Goal: Task Accomplishment & Management: Use online tool/utility

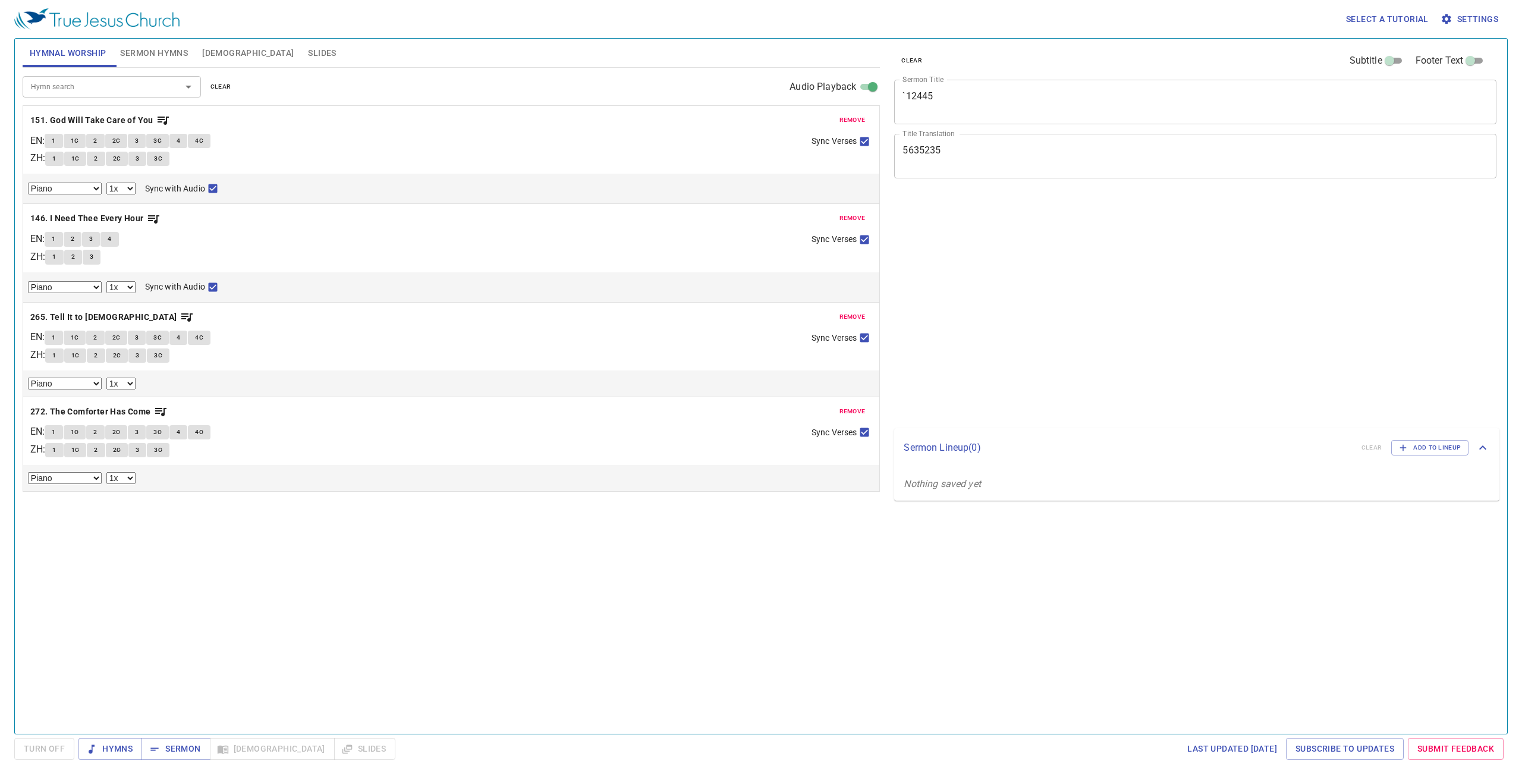
select select "1"
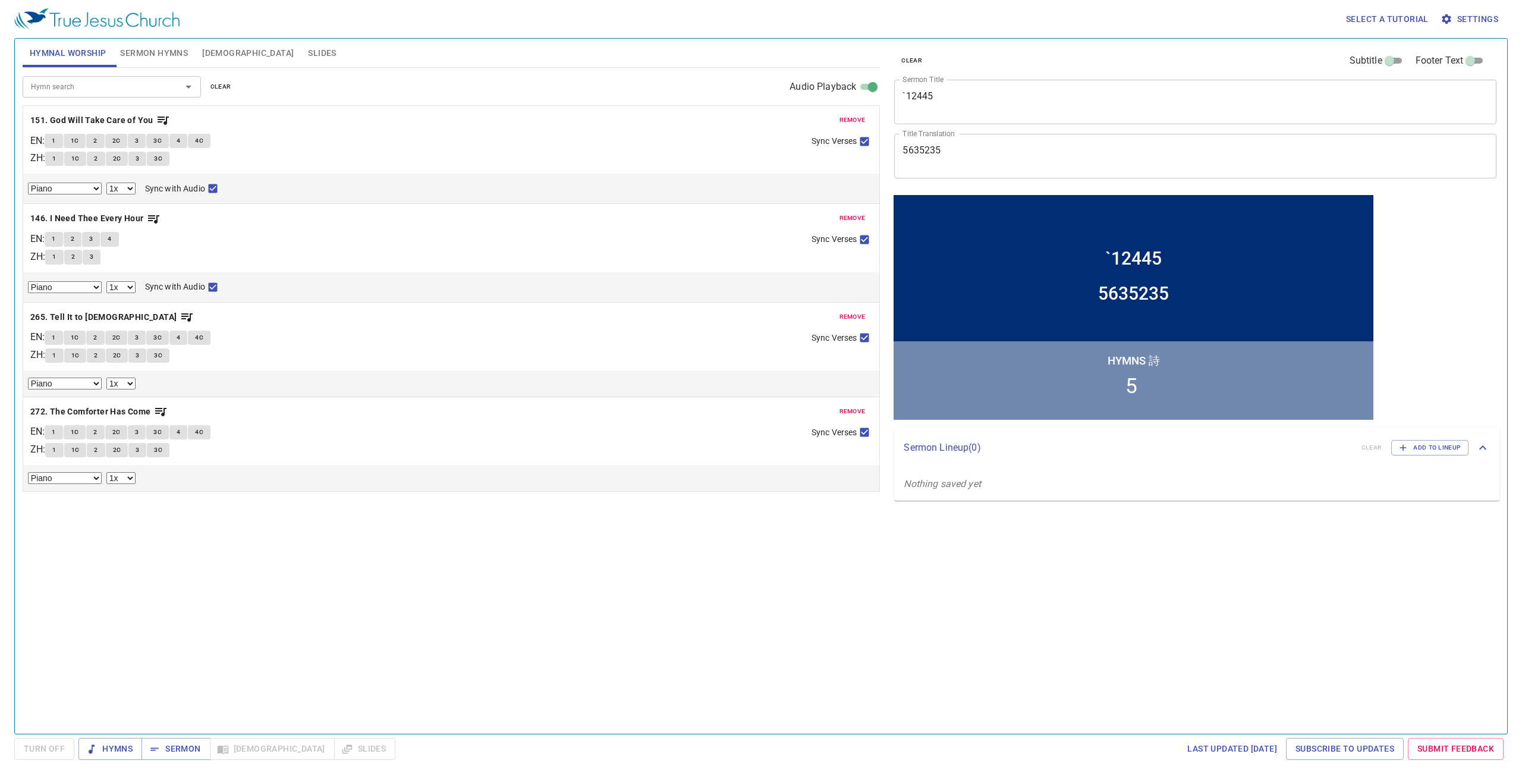
click at [1019, 453] on p "Sermon Lineup ( 0 )" at bounding box center [1128, 448] width 448 height 14
drag, startPoint x: 1019, startPoint y: 453, endPoint x: 1025, endPoint y: 457, distance: 7.3
click at [1022, 455] on div "Sermon Lineup ( 0 ) clear Add to Lineup" at bounding box center [1196, 443] width 605 height 30
click at [1421, 450] on span "Add to Lineup" at bounding box center [1430, 447] width 62 height 11
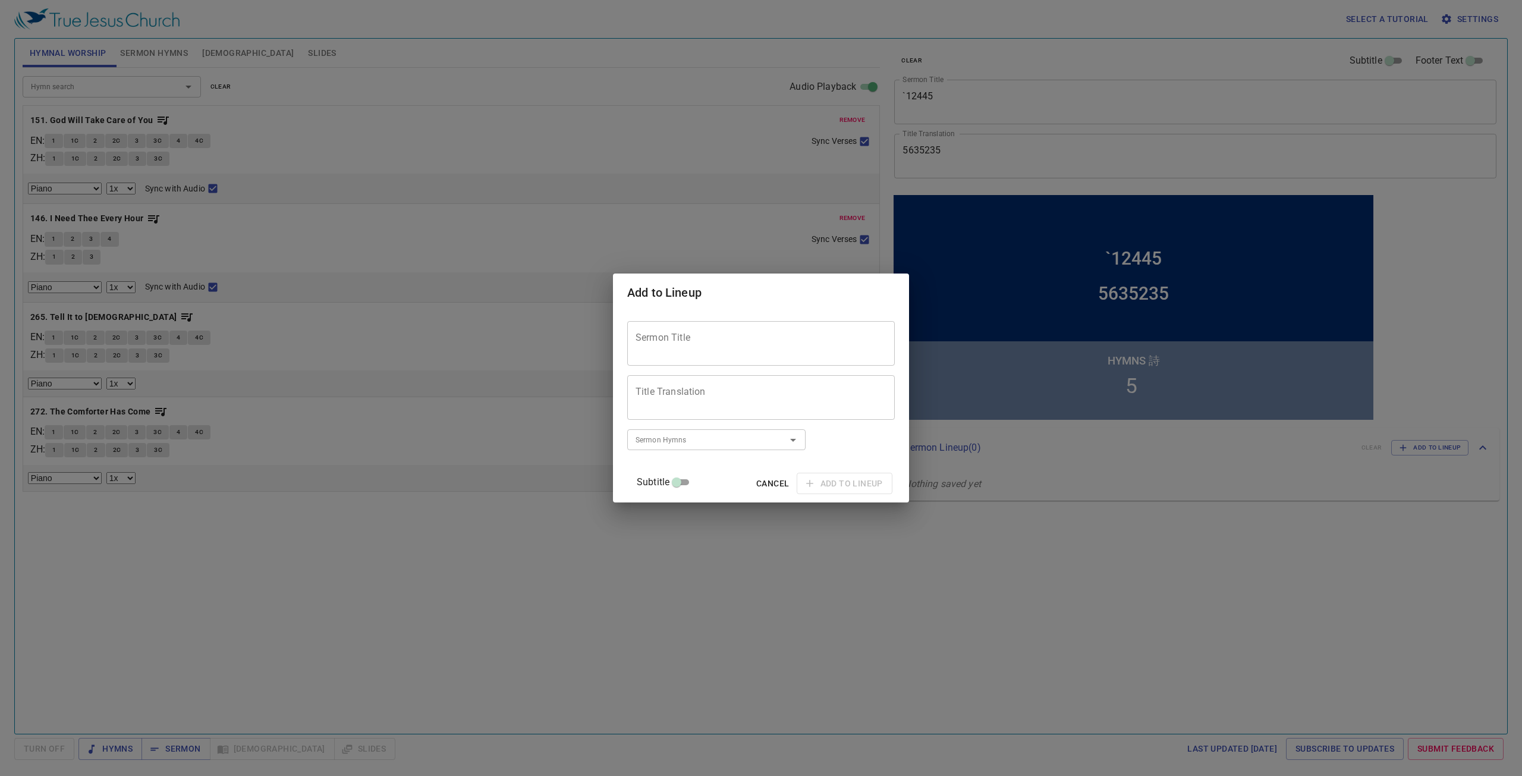
click at [733, 347] on textarea "Sermon Title" at bounding box center [761, 343] width 251 height 23
type textarea "123"
click at [723, 389] on textarea "Title Translation" at bounding box center [761, 397] width 251 height 23
click at [704, 448] on div "Sermon Hymns" at bounding box center [716, 439] width 178 height 21
type textarea "33"
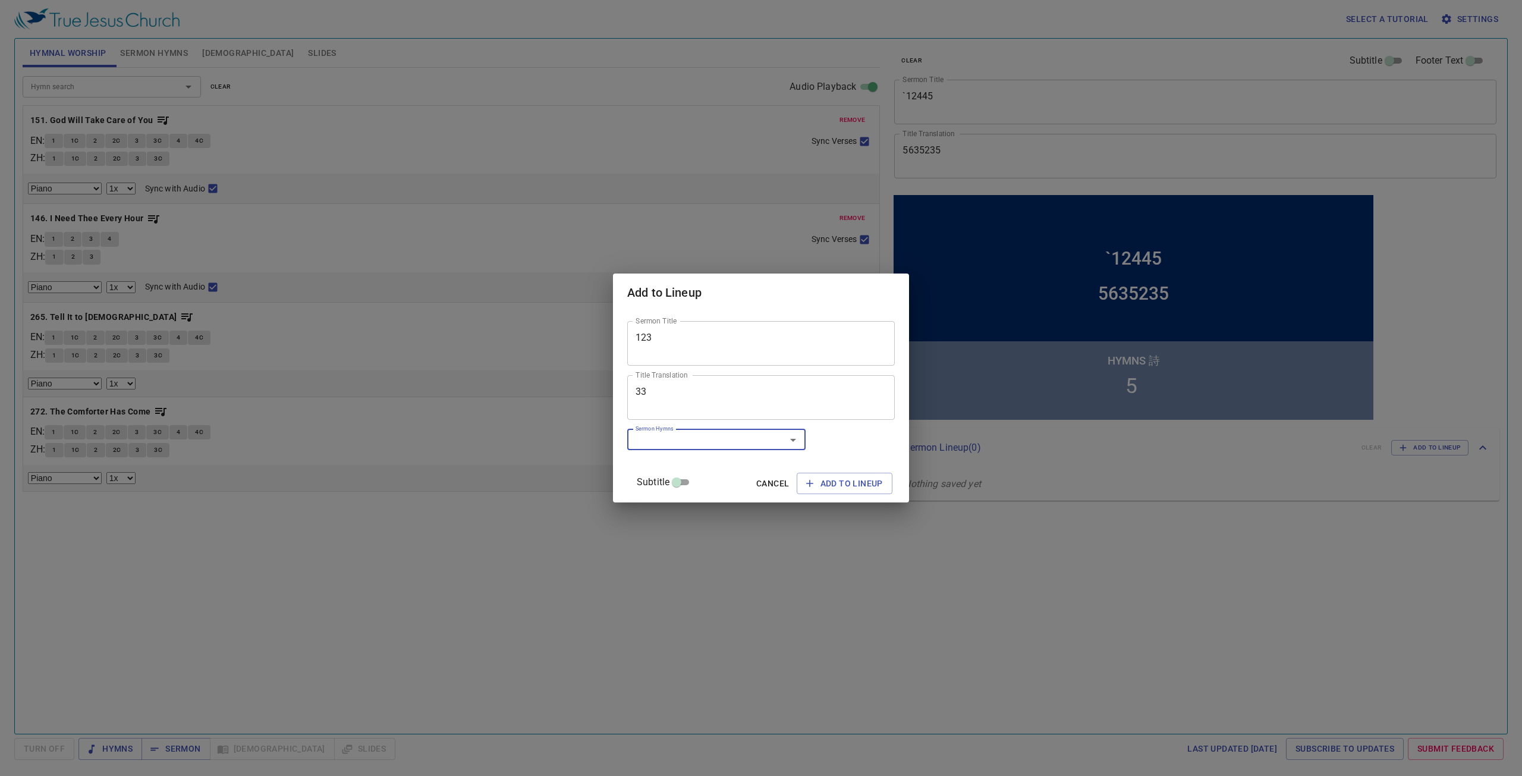
type input "2"
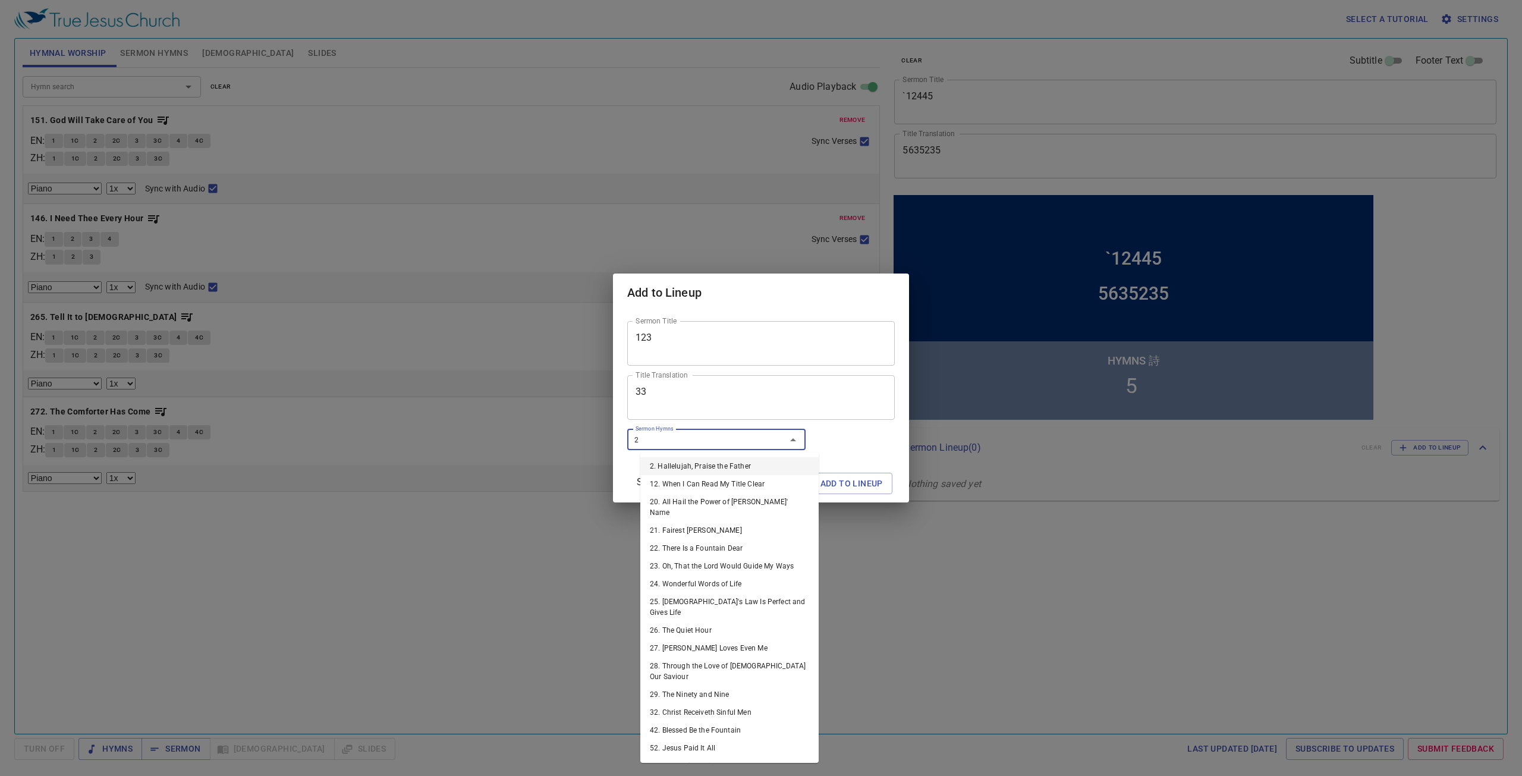
click at [753, 459] on li "2. Hallelujah, Praise the Father" at bounding box center [729, 466] width 178 height 18
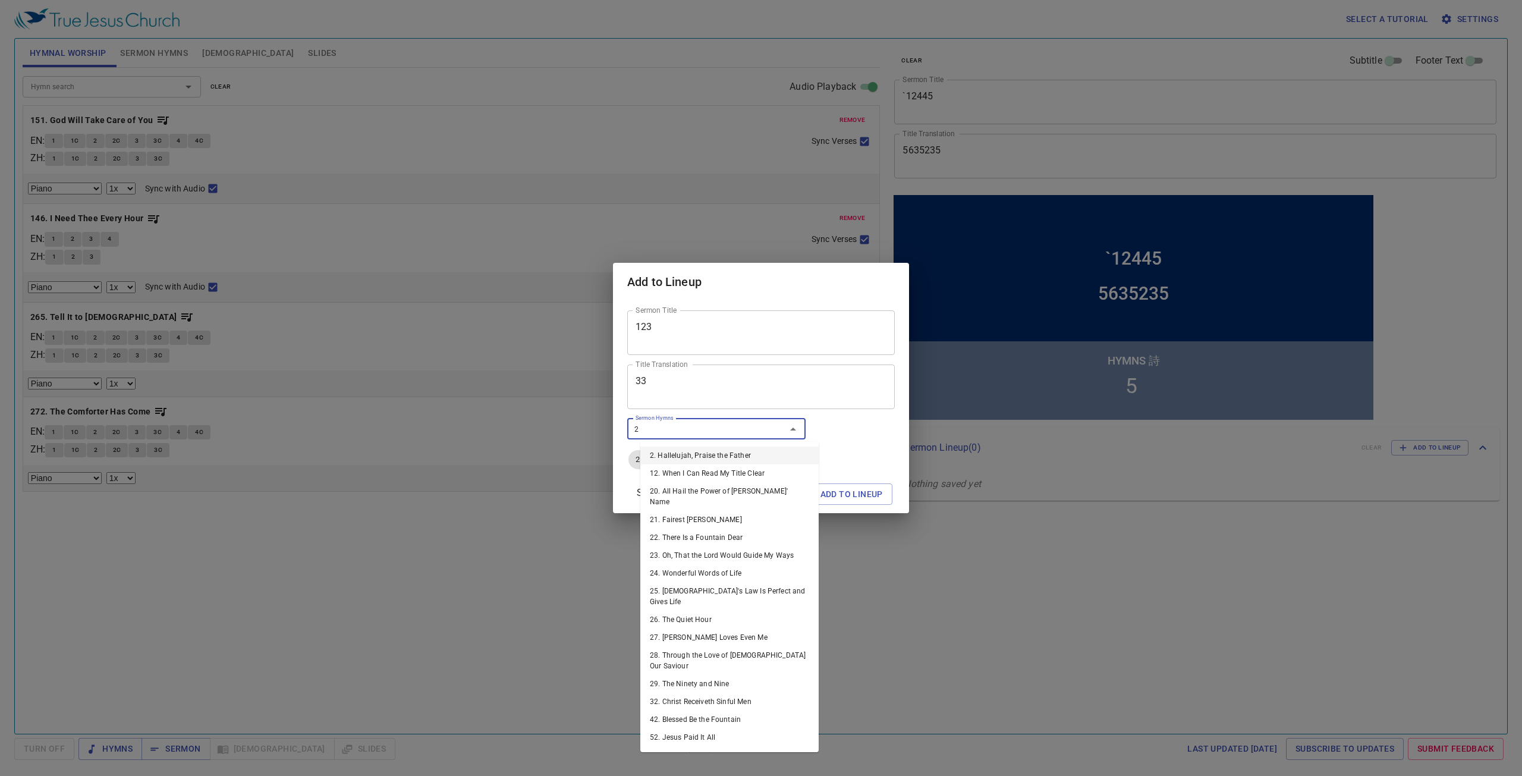
type input "23"
click at [720, 453] on li "23. Oh, That the Lord Would Guide My Ways" at bounding box center [729, 456] width 178 height 18
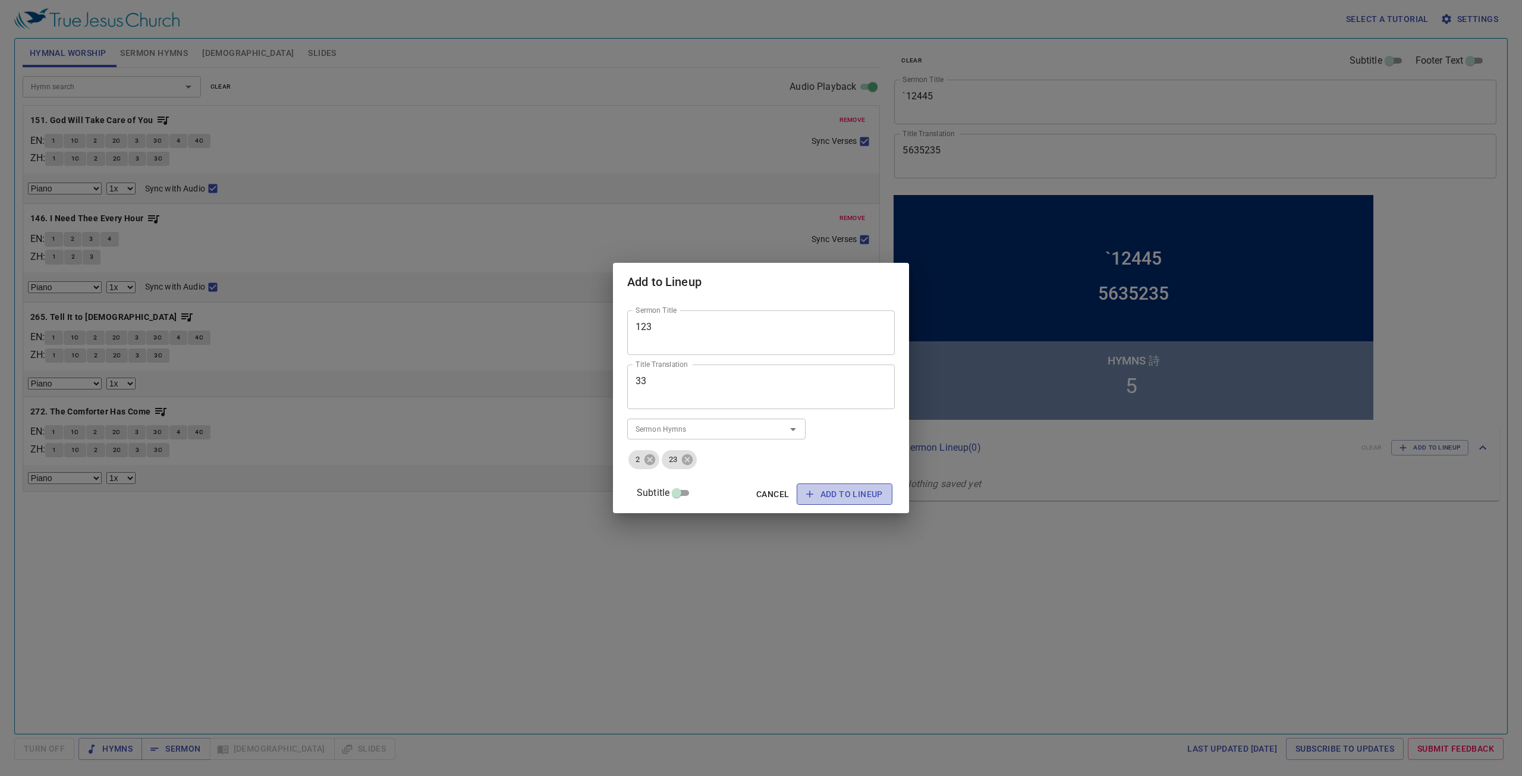
click at [827, 497] on span "Add to Lineup" at bounding box center [844, 494] width 77 height 15
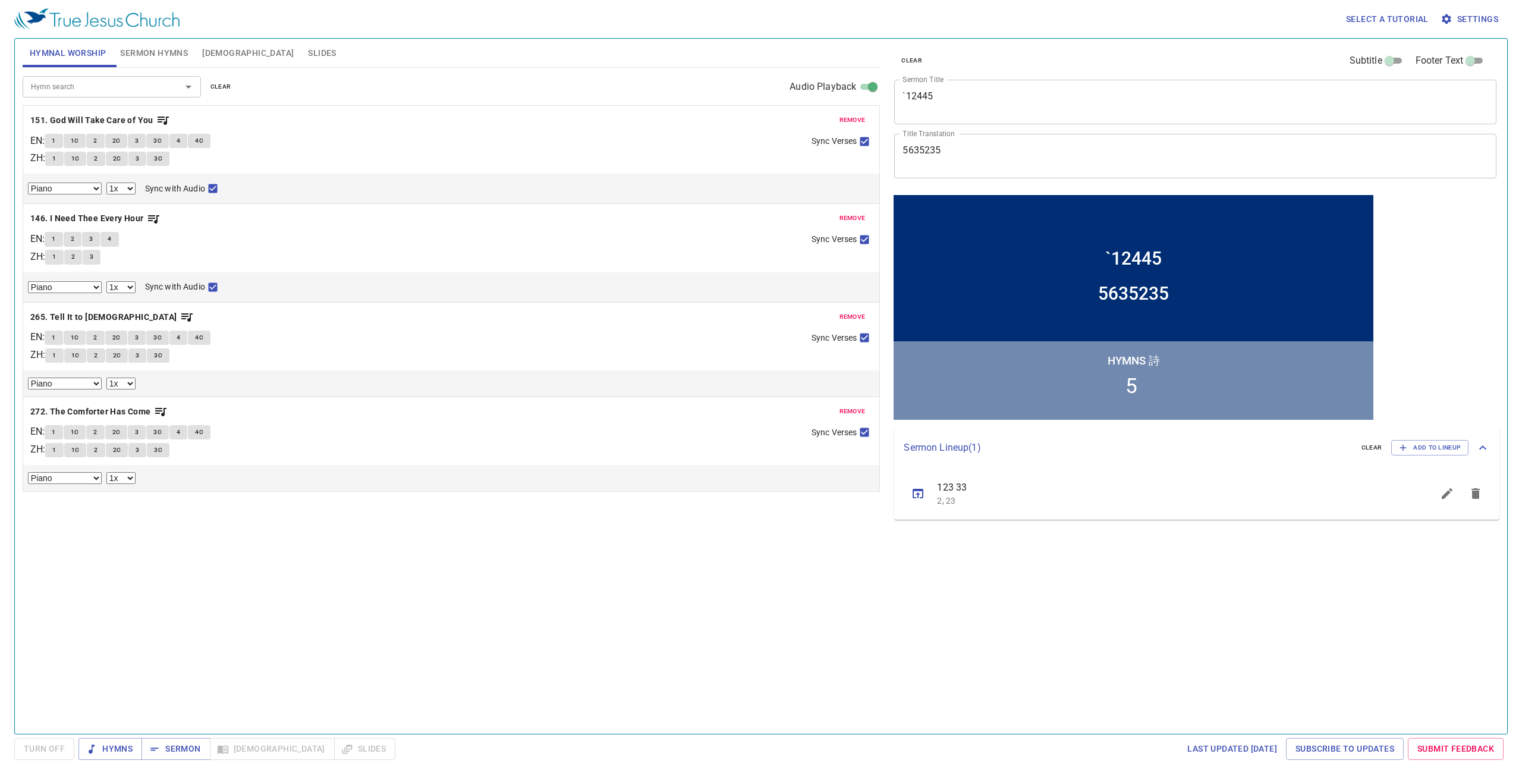
click at [946, 110] on textarea "`12445" at bounding box center [1196, 101] width 586 height 23
drag, startPoint x: 944, startPoint y: 97, endPoint x: 861, endPoint y: 90, distance: 83.0
click at [861, 90] on div "Hymnal Worship Sermon Hymns [DEMOGRAPHIC_DATA] Slides Hymn search Hymn search c…" at bounding box center [761, 381] width 1487 height 695
type textarea "hello"
click at [1418, 440] on button "Add to Lineup" at bounding box center [1430, 447] width 77 height 15
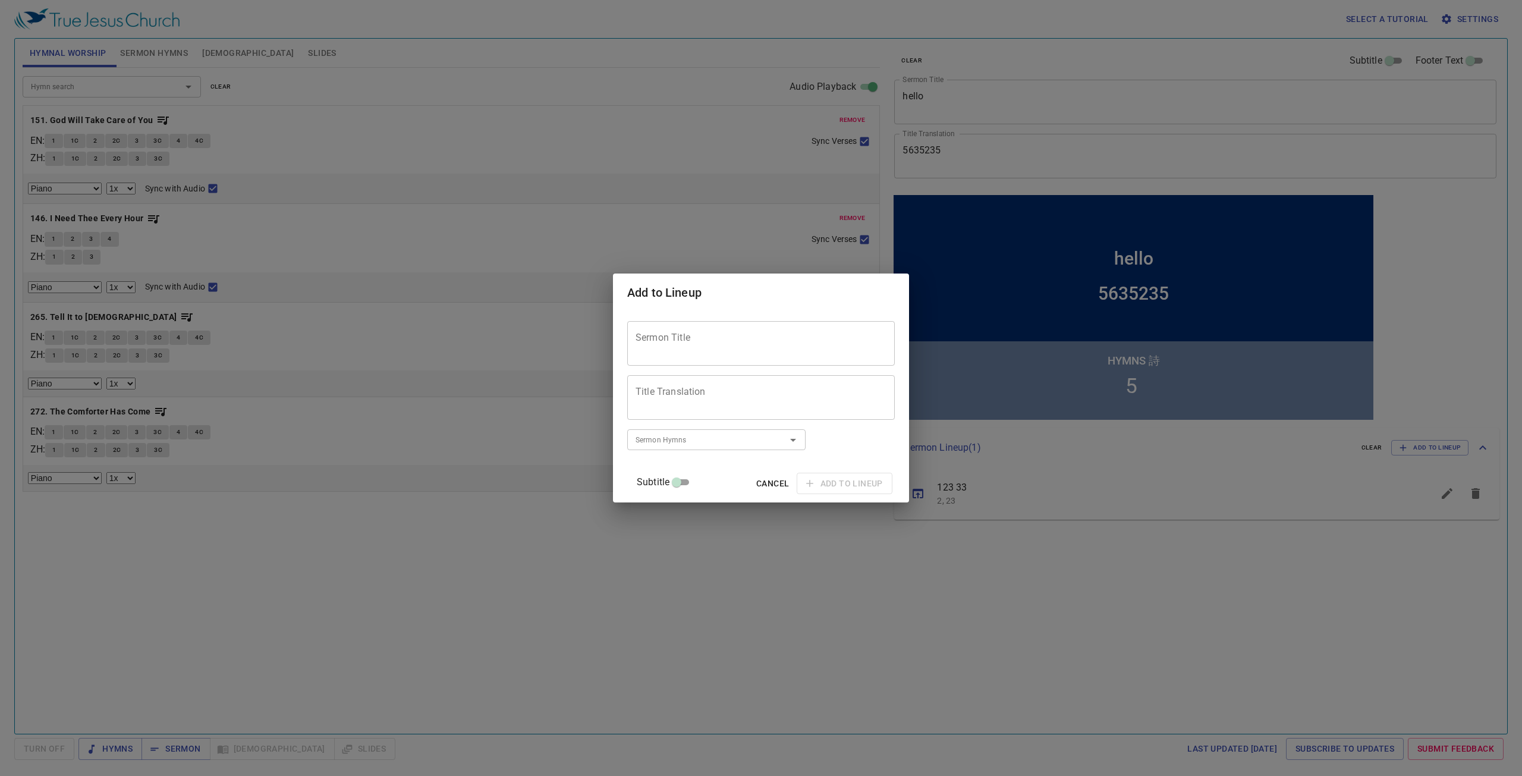
click at [756, 483] on span "Cancel" at bounding box center [772, 483] width 33 height 15
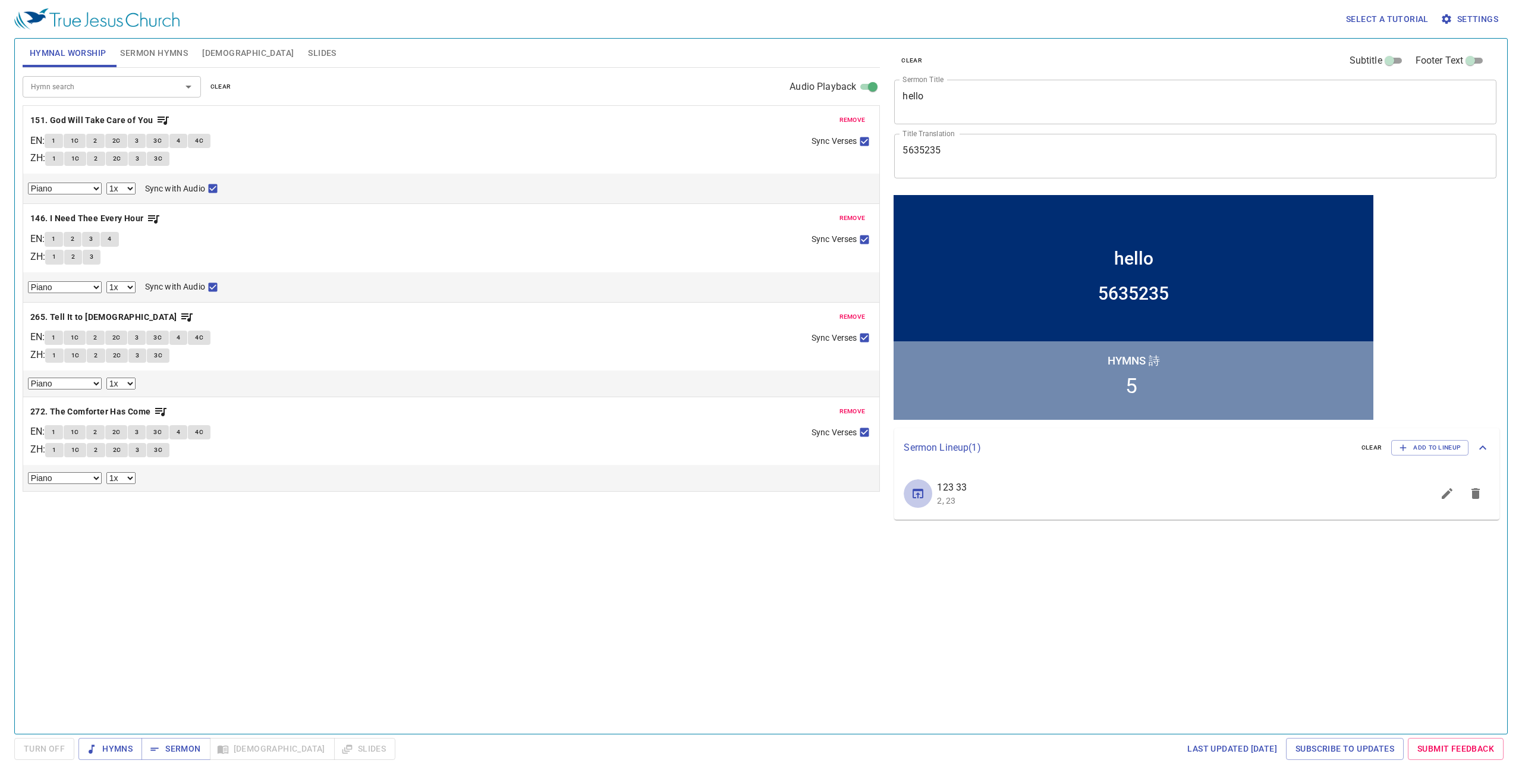
click at [918, 492] on icon "sermon lineup list" at bounding box center [918, 493] width 14 height 14
click at [1378, 444] on span "clear" at bounding box center [1372, 447] width 21 height 11
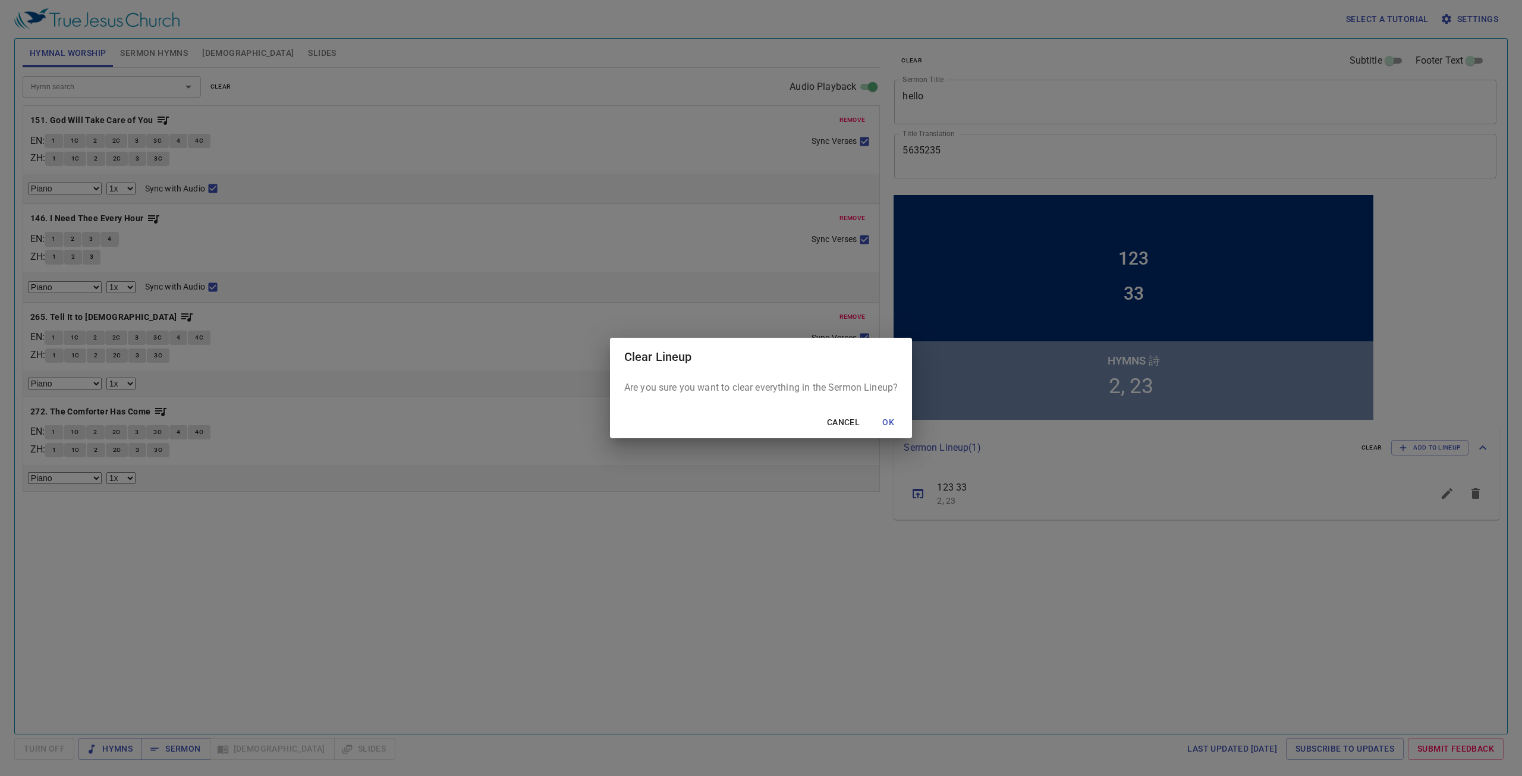
click at [844, 422] on span "Cancel" at bounding box center [843, 422] width 33 height 15
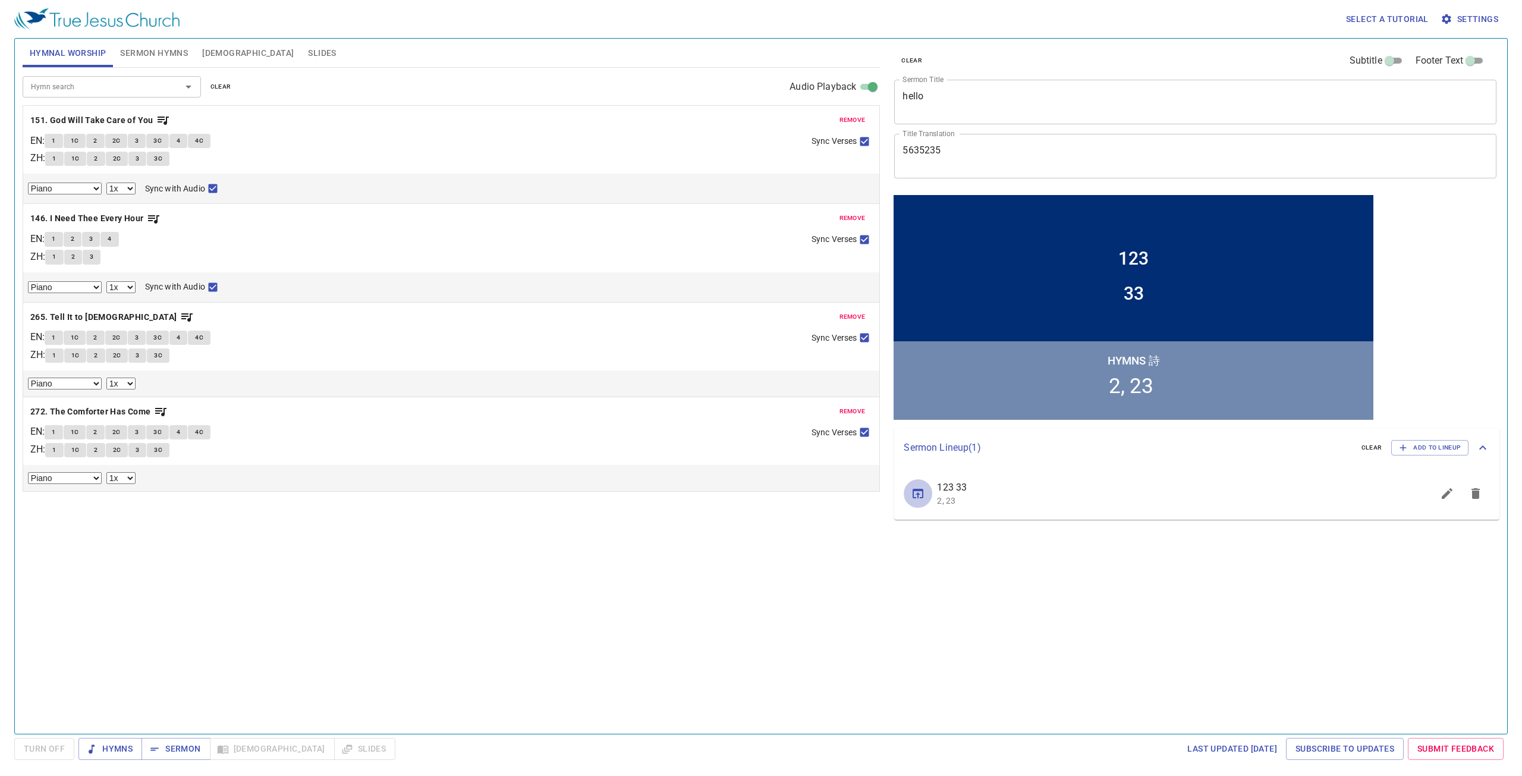
click at [919, 492] on icon "sermon lineup list" at bounding box center [918, 494] width 11 height 10
type textarea "123"
click at [1026, 103] on textarea "123" at bounding box center [1196, 101] width 586 height 23
click at [1371, 451] on span "clear" at bounding box center [1372, 447] width 21 height 11
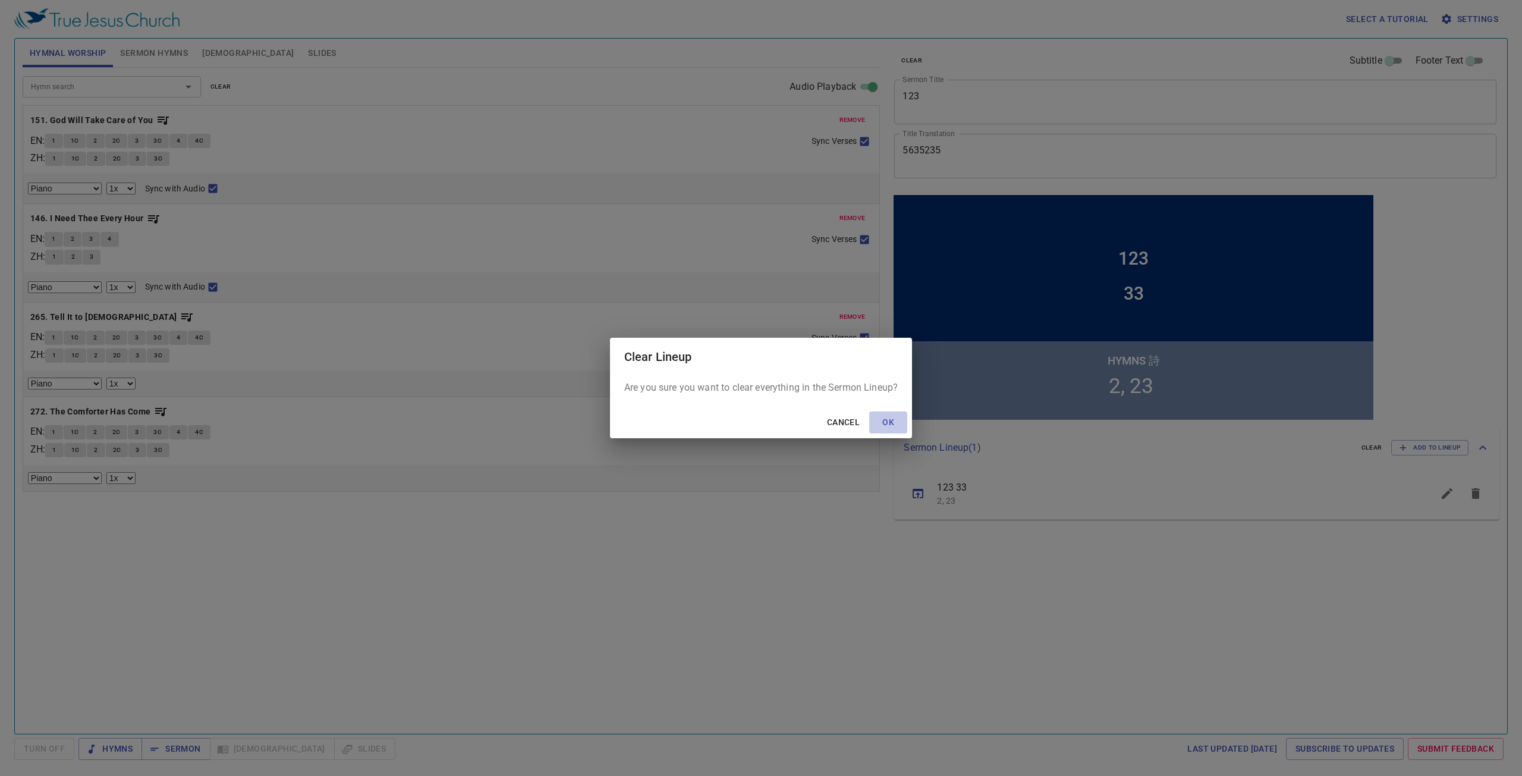
click at [888, 418] on span "OK" at bounding box center [888, 422] width 29 height 15
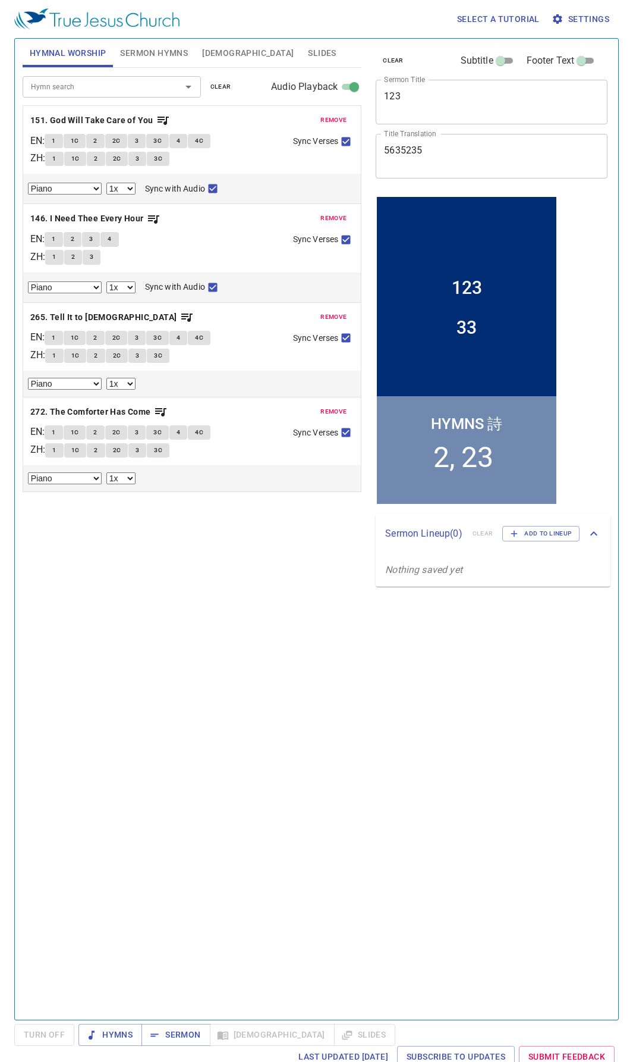
click at [331, 117] on span "remove" at bounding box center [334, 120] width 26 height 11
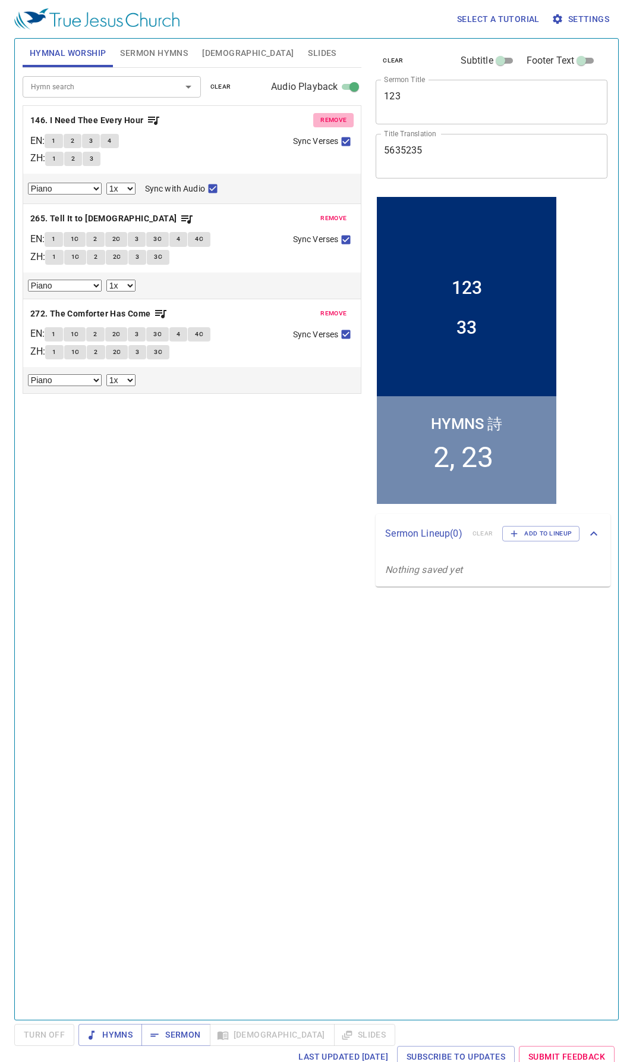
click at [331, 117] on span "remove" at bounding box center [334, 120] width 26 height 11
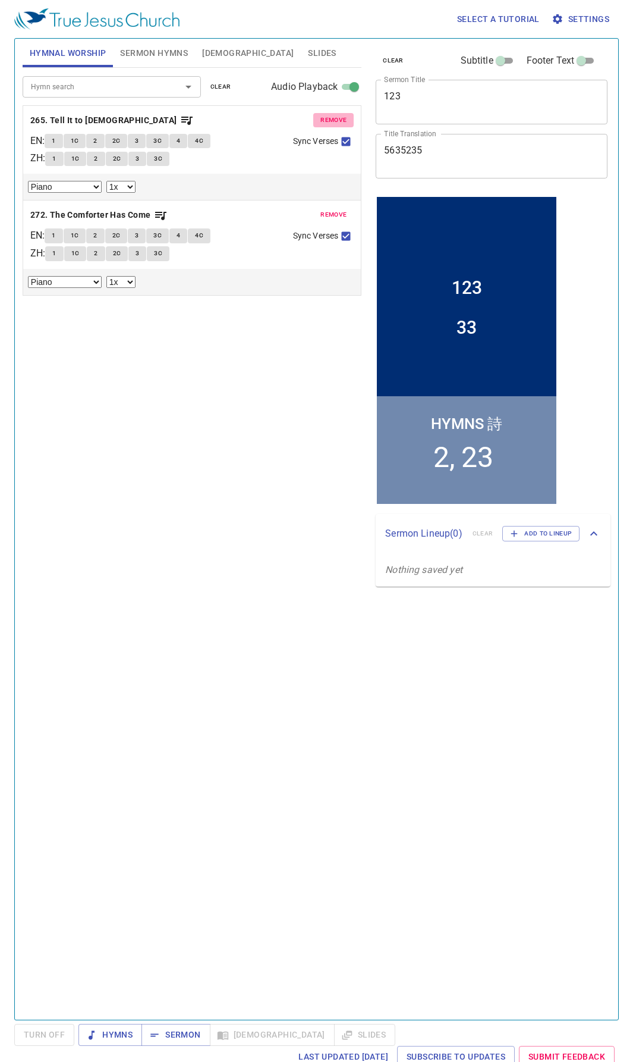
click at [331, 117] on span "remove" at bounding box center [334, 120] width 26 height 11
click at [331, 209] on span "remove" at bounding box center [334, 214] width 26 height 11
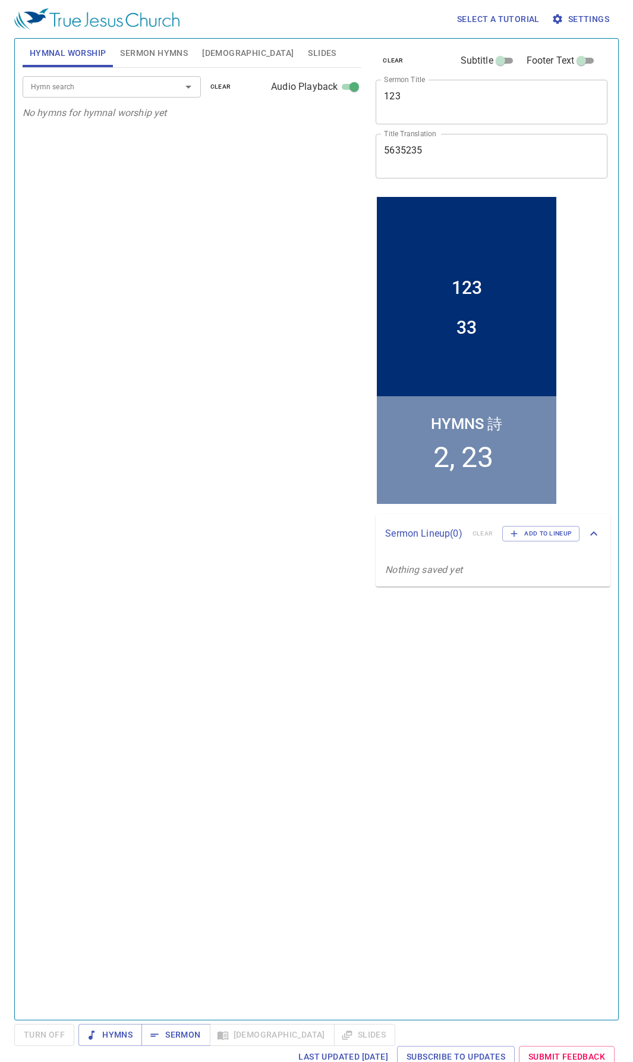
click at [86, 77] on div "Hymn search" at bounding box center [112, 86] width 178 height 21
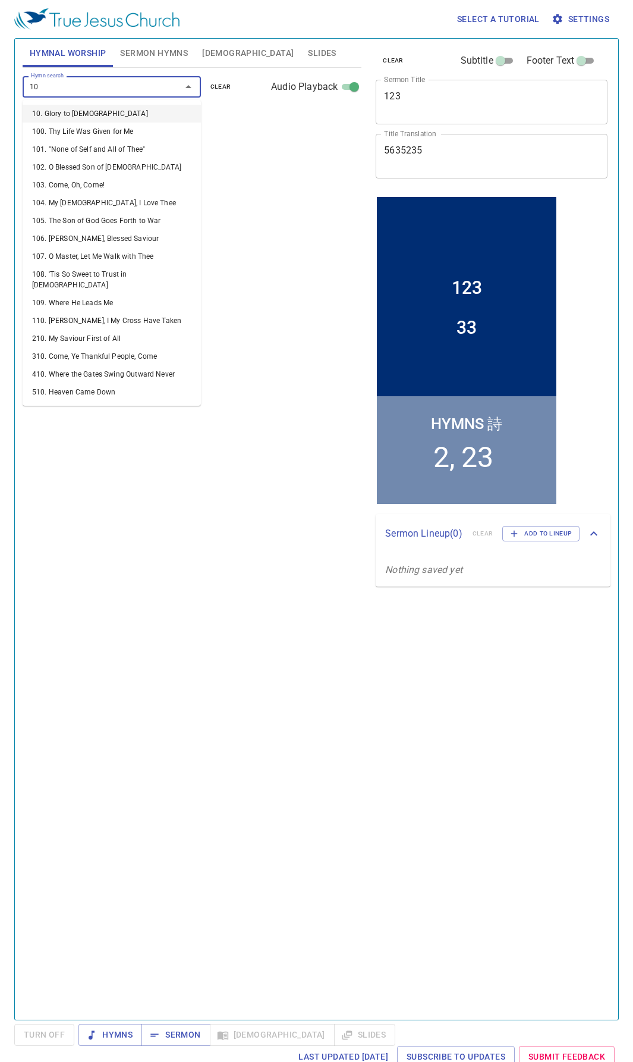
type input "101"
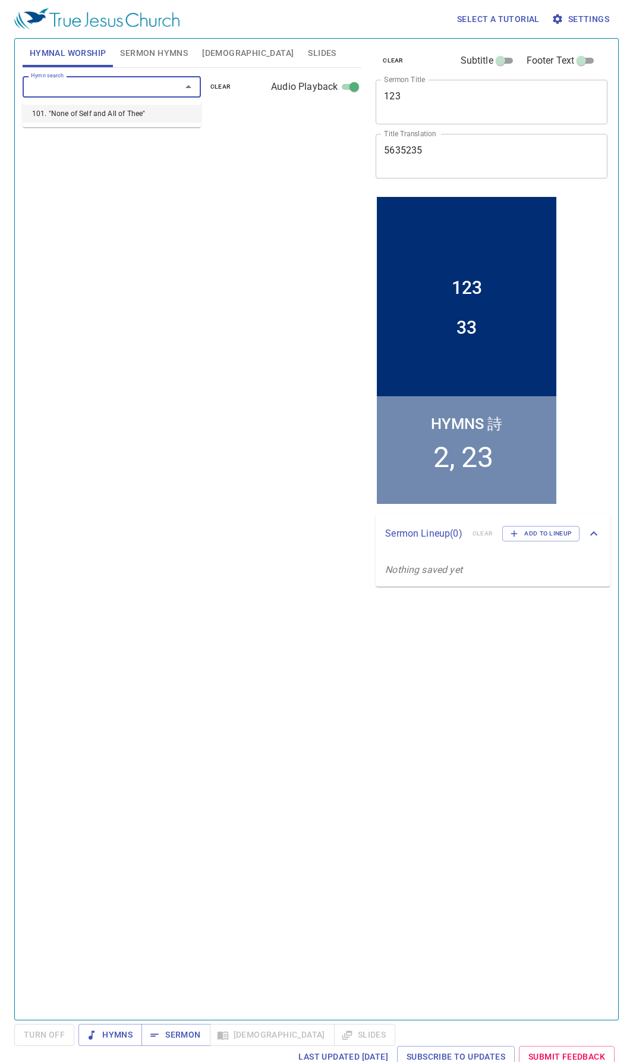
select select "1"
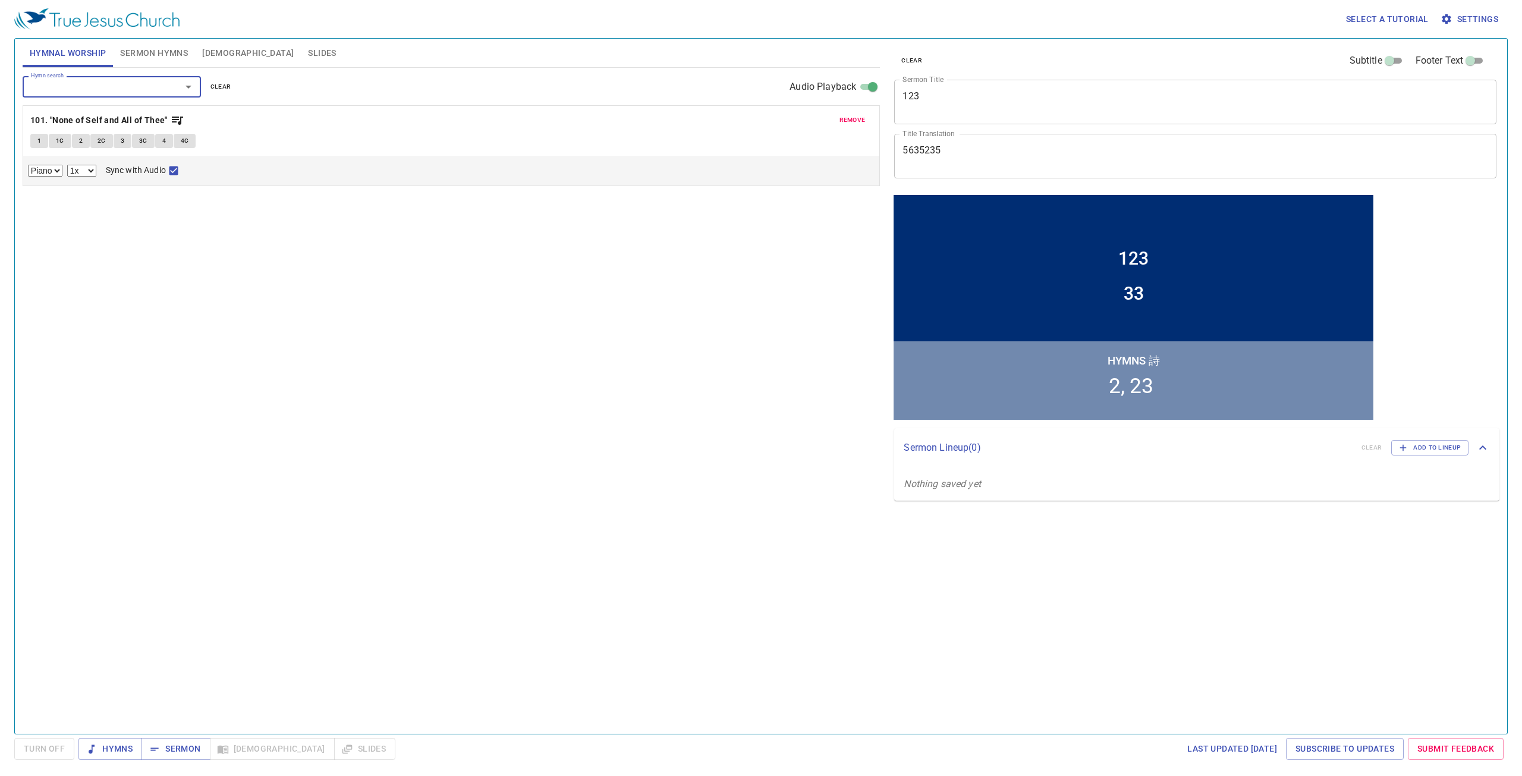
click at [39, 137] on span "1" at bounding box center [39, 141] width 4 height 11
click at [48, 170] on select "Piano" at bounding box center [45, 171] width 34 height 12
click at [68, 167] on select "0.6x 0.7x 0.8x 0.9x 1x 1.1x 1.2x 1.3x 1.4x 1.5x 1.7x 2x" at bounding box center [81, 171] width 29 height 12
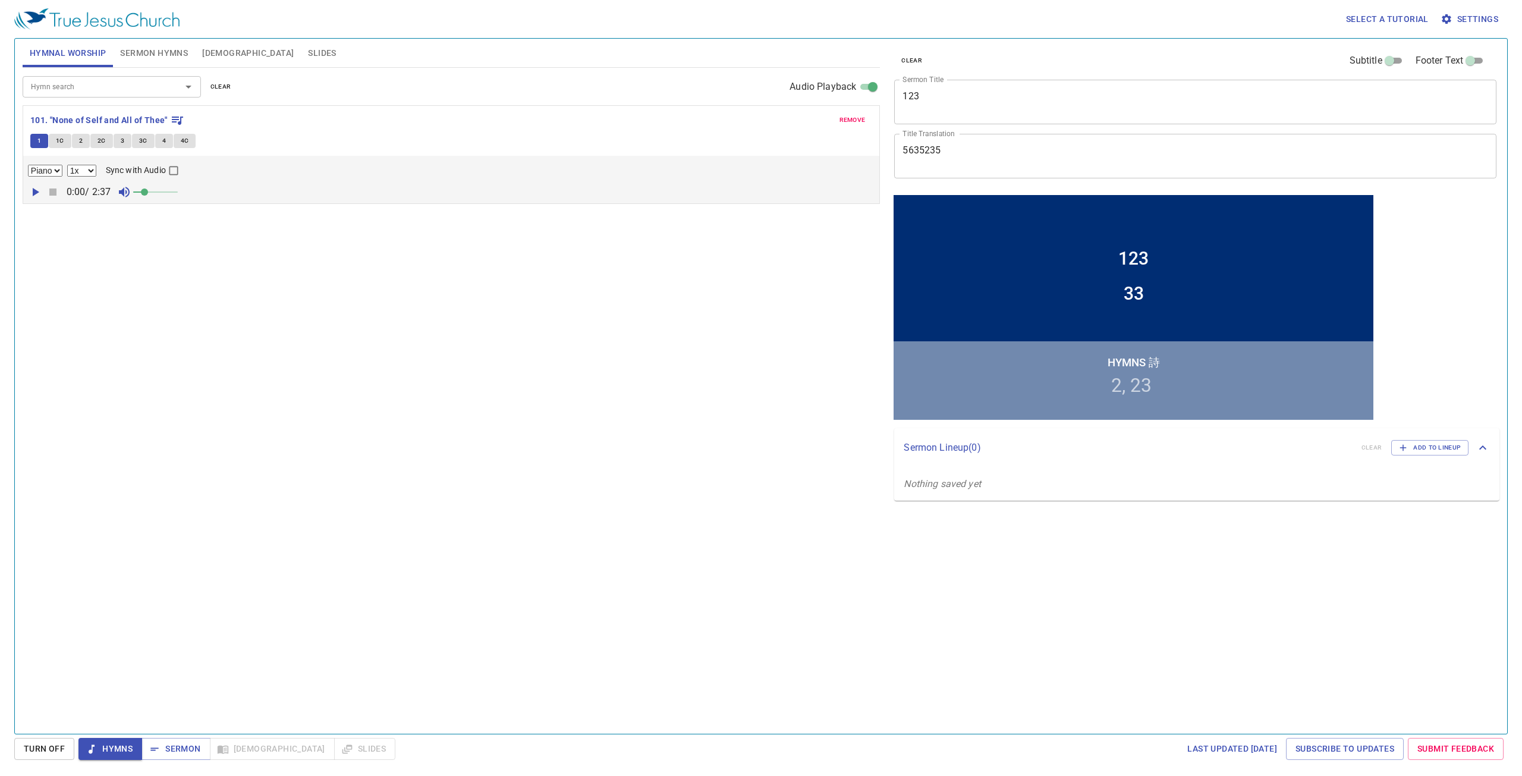
click at [169, 175] on input "Sync with Audio" at bounding box center [173, 172] width 15 height 15
checkbox input "true"
click at [96, 258] on div "Hymn search Hymn search clear Audio Playback remove 101. "None of Self and All …" at bounding box center [452, 396] width 858 height 656
click at [39, 192] on icon "button" at bounding box center [35, 192] width 14 height 14
click at [49, 194] on icon "button" at bounding box center [52, 192] width 7 height 7
